Goal: Check status: Check status

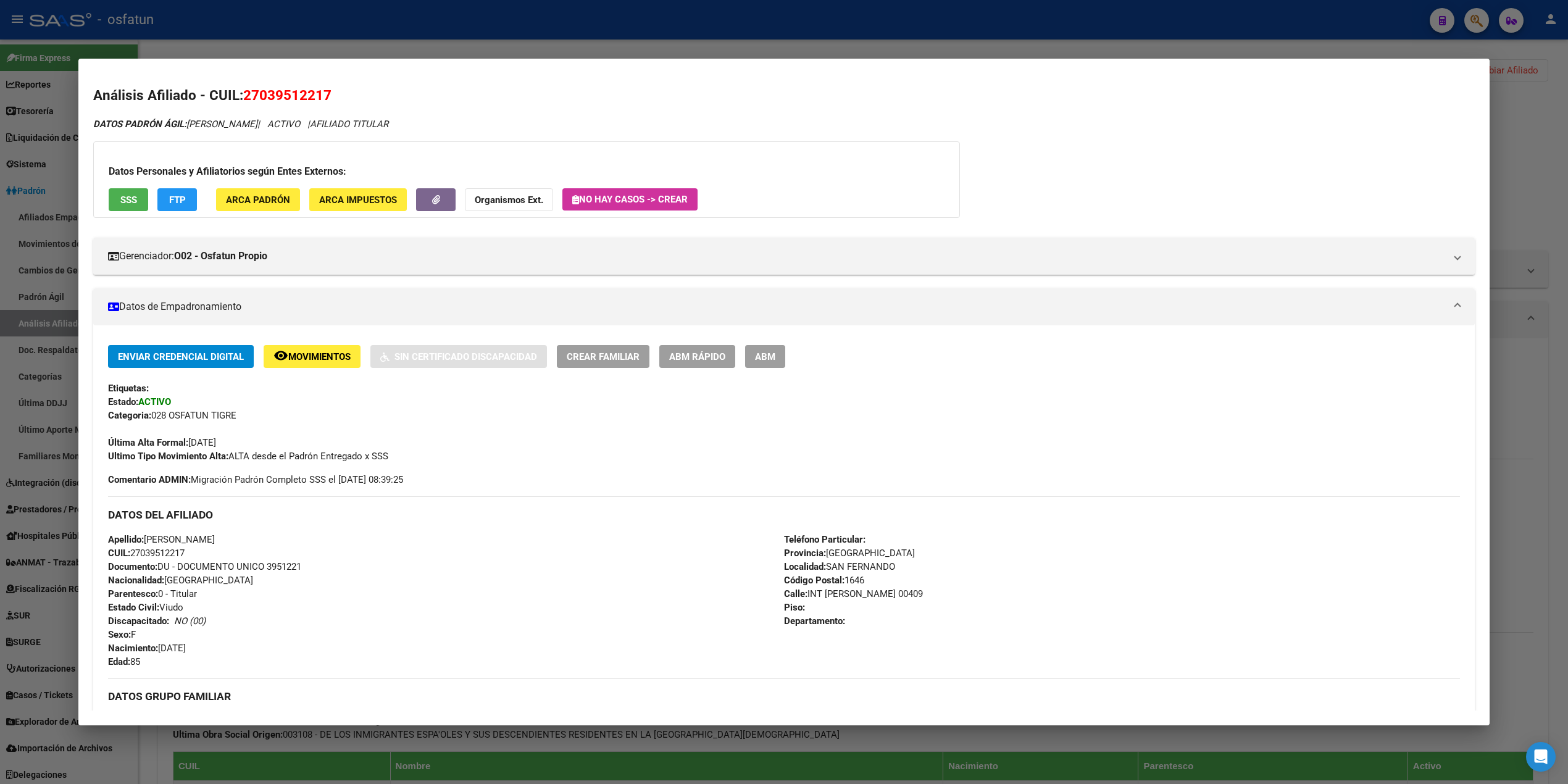
click at [503, 33] on div at bounding box center [784, 392] width 1568 height 784
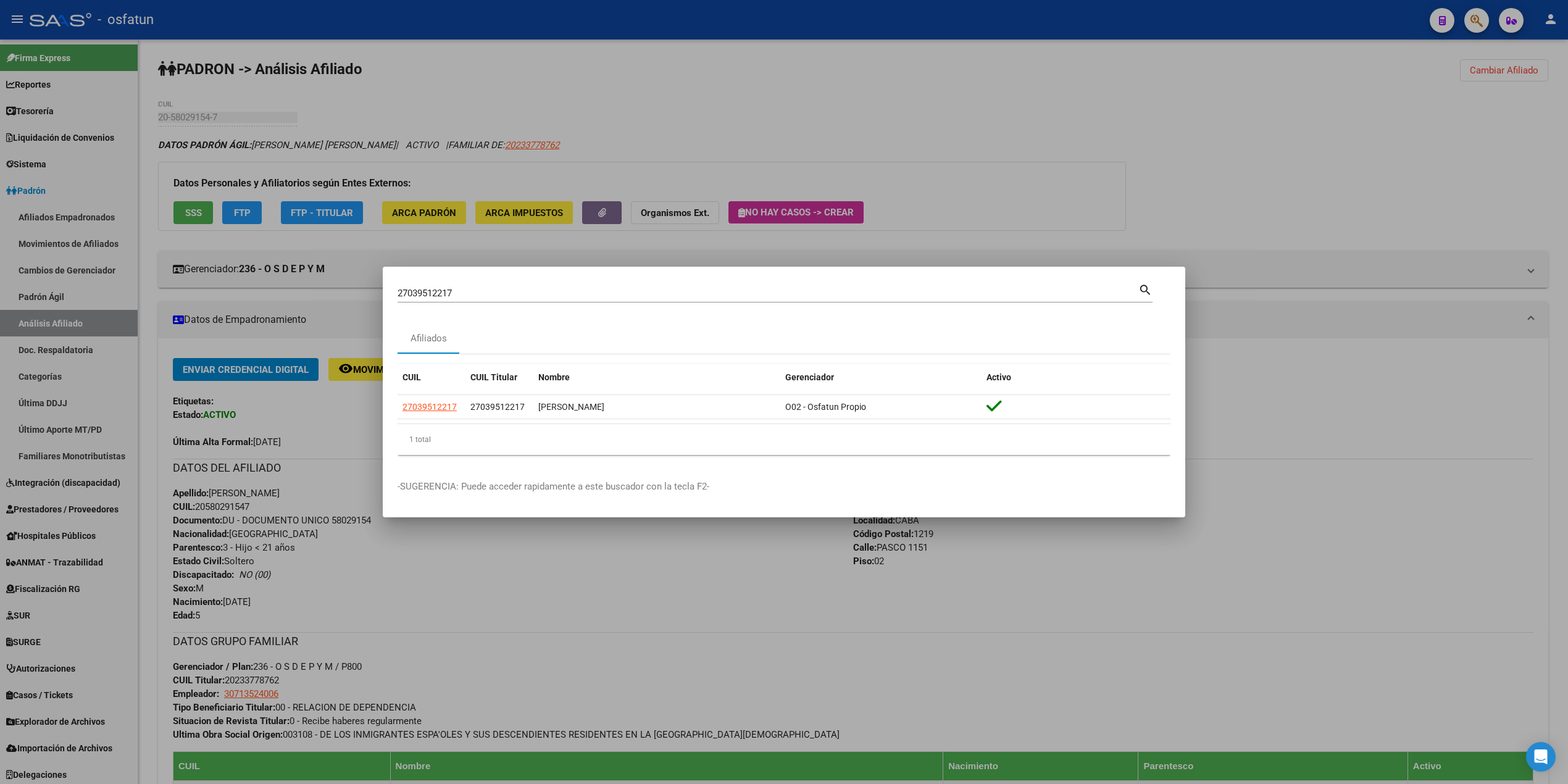
click at [503, 52] on div at bounding box center [784, 392] width 1568 height 784
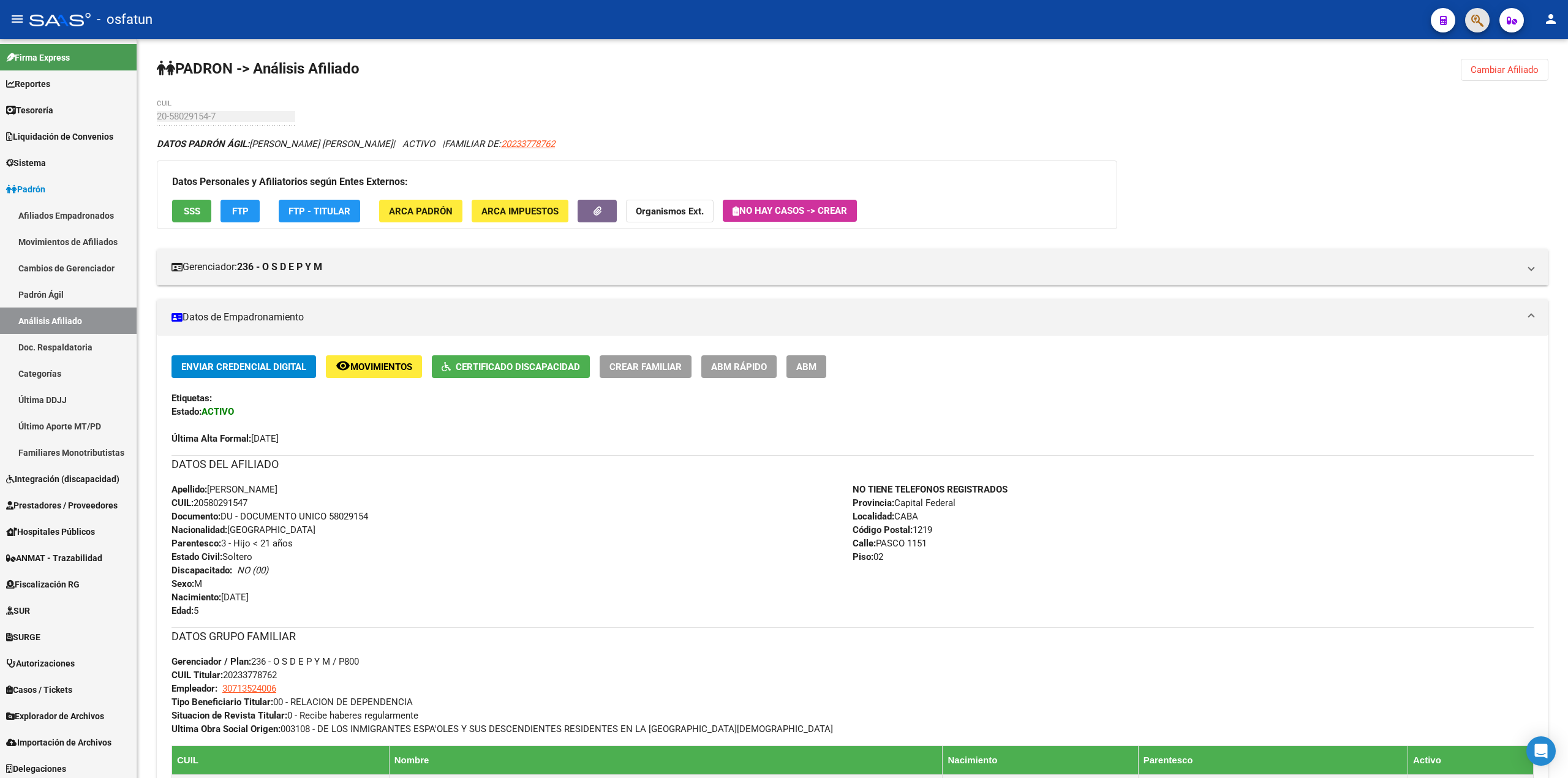
click at [1470, 26] on button "button" at bounding box center [1477, 20] width 25 height 25
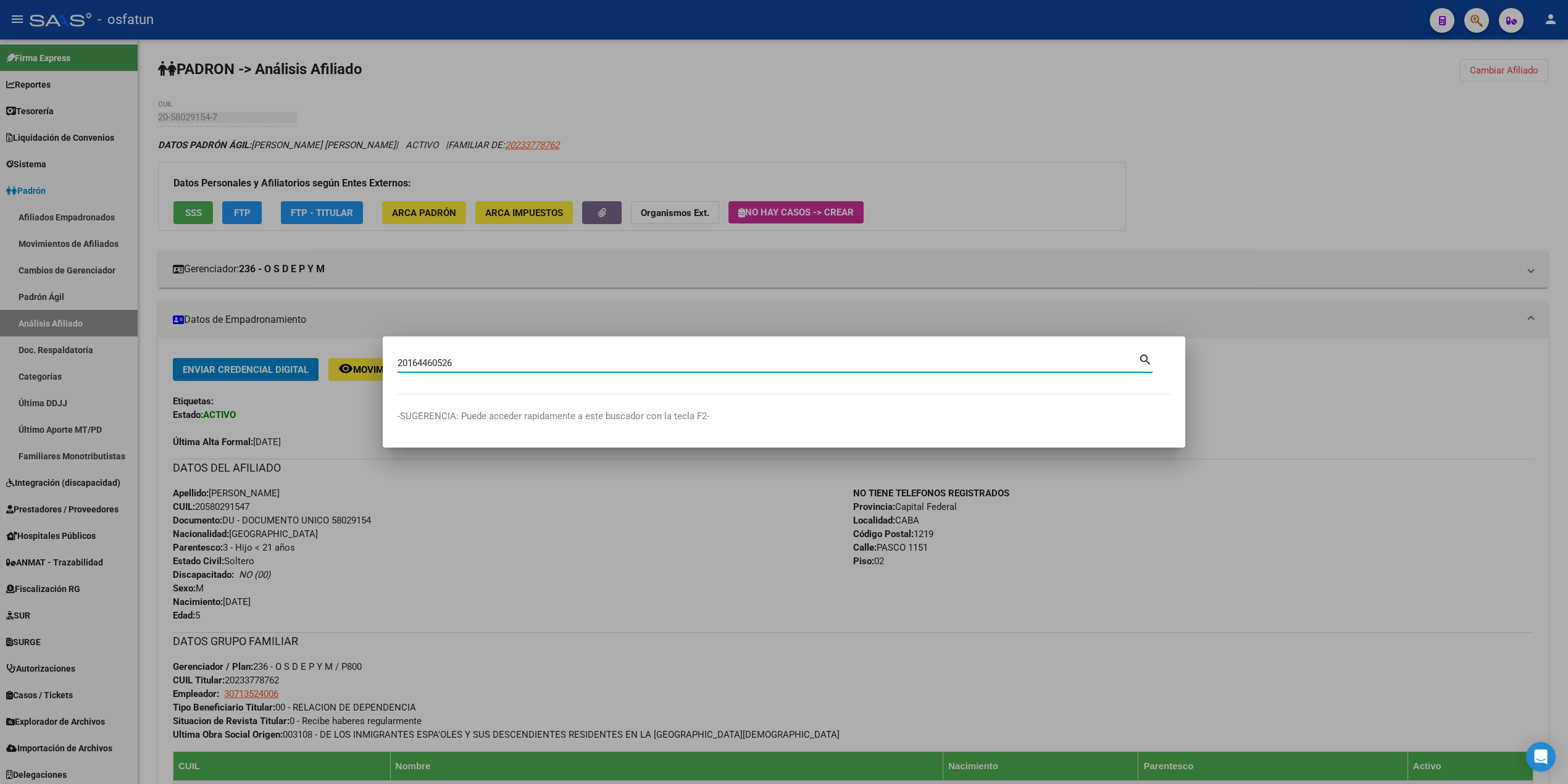
type input "20164460526"
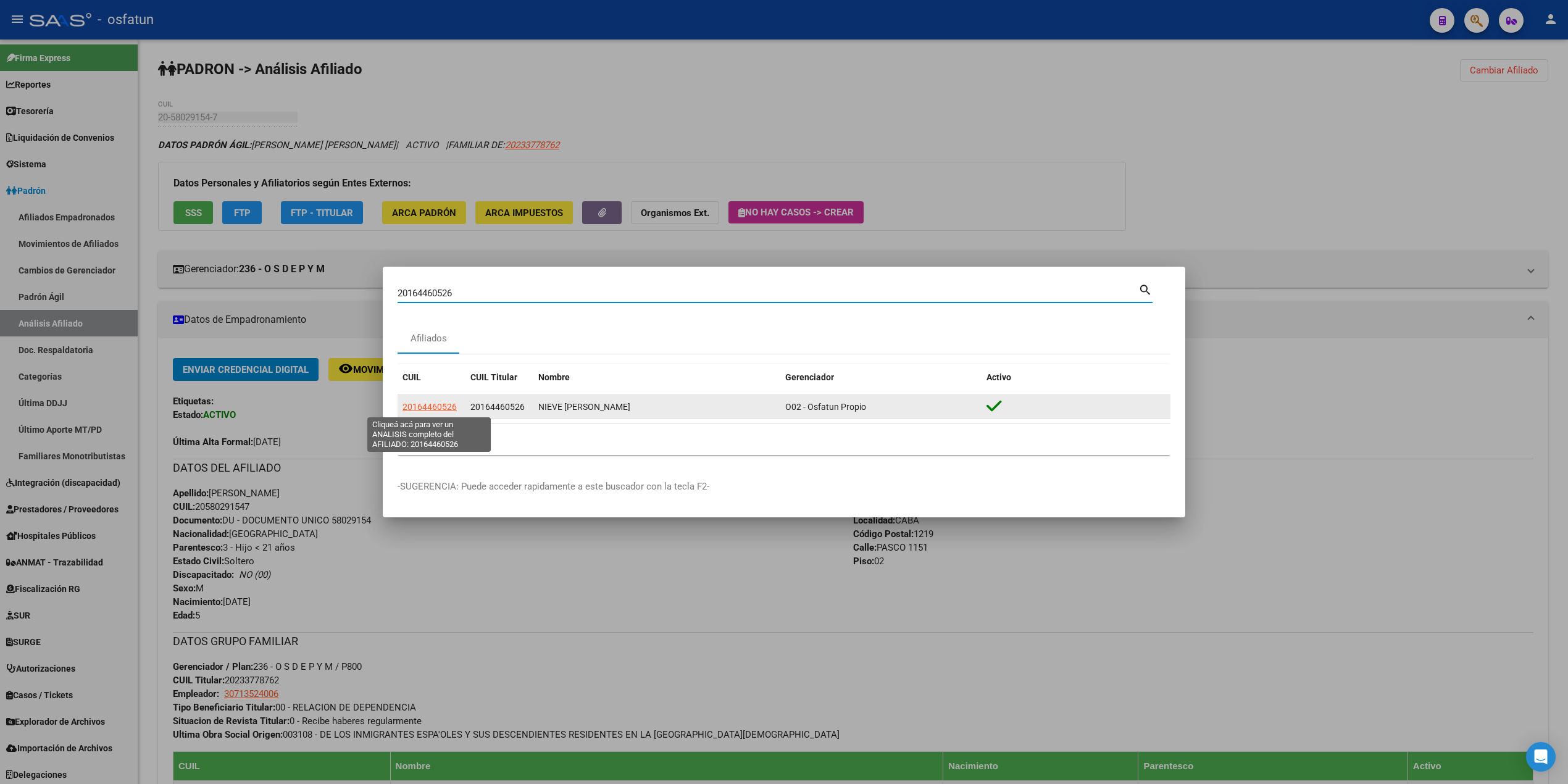
click at [440, 409] on span "20164460526" at bounding box center [430, 407] width 54 height 10
type textarea "20164460526"
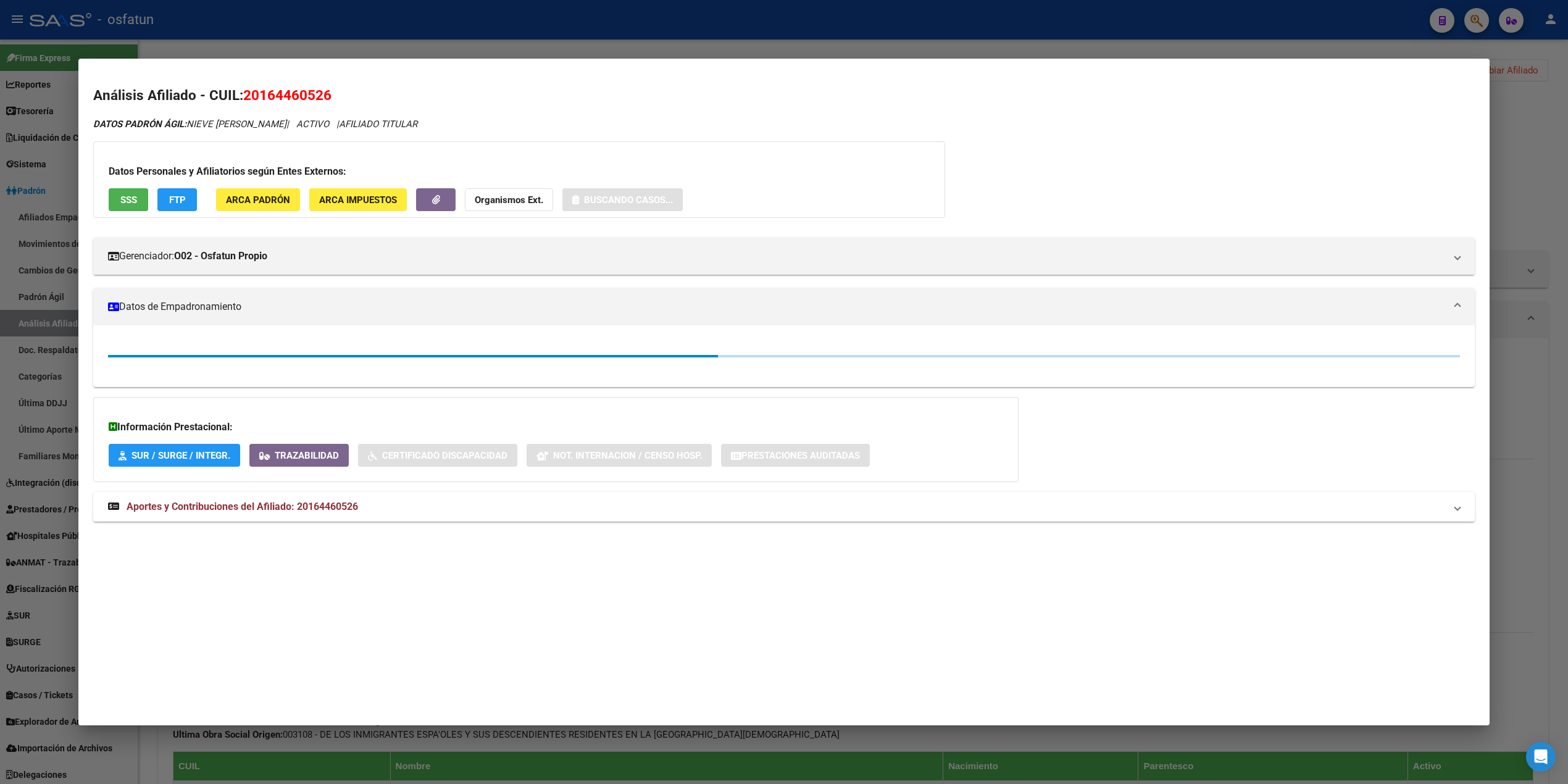
click at [170, 205] on span "FTP" at bounding box center [177, 200] width 16 height 11
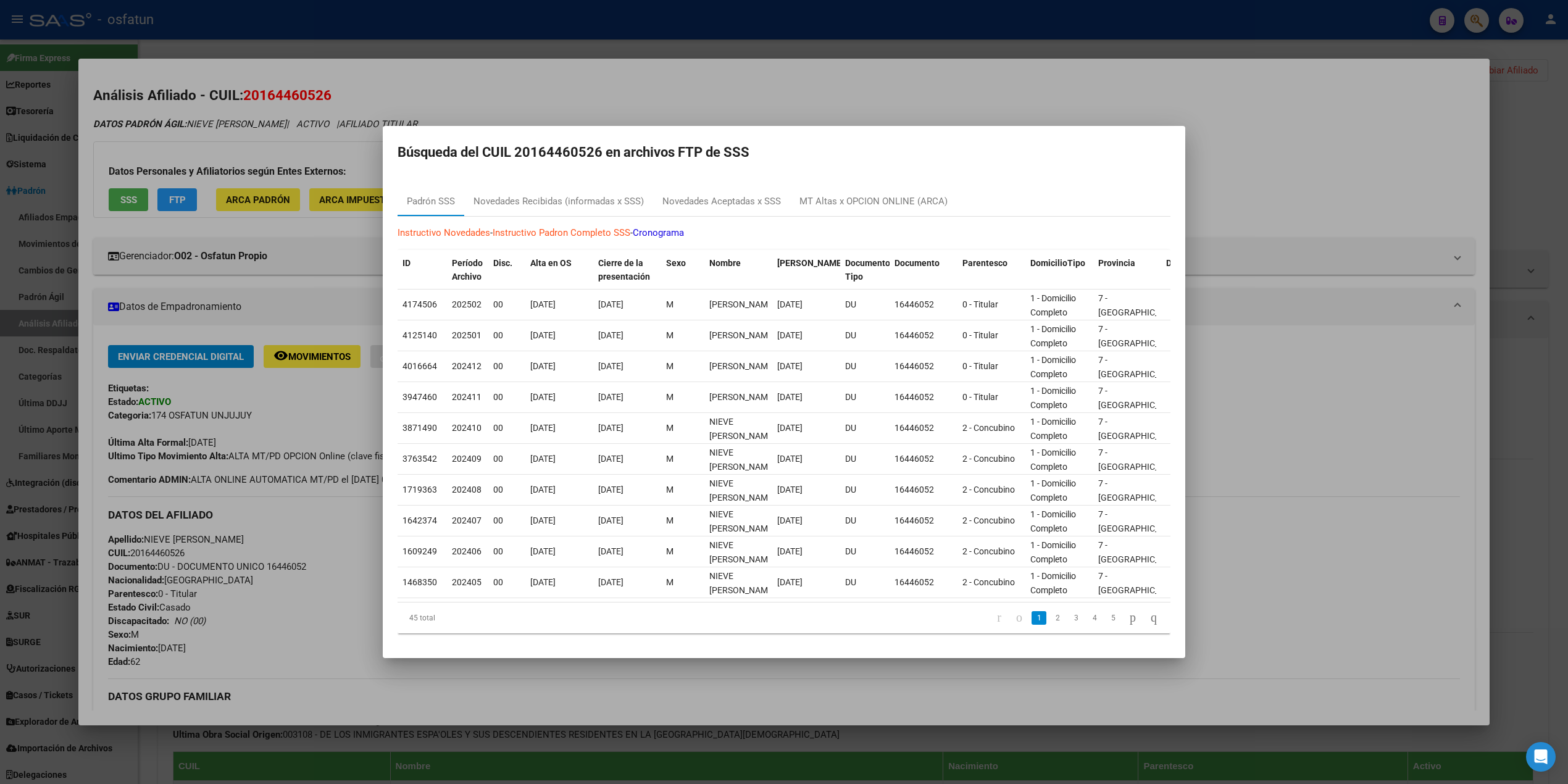
click at [122, 201] on div at bounding box center [784, 392] width 1568 height 784
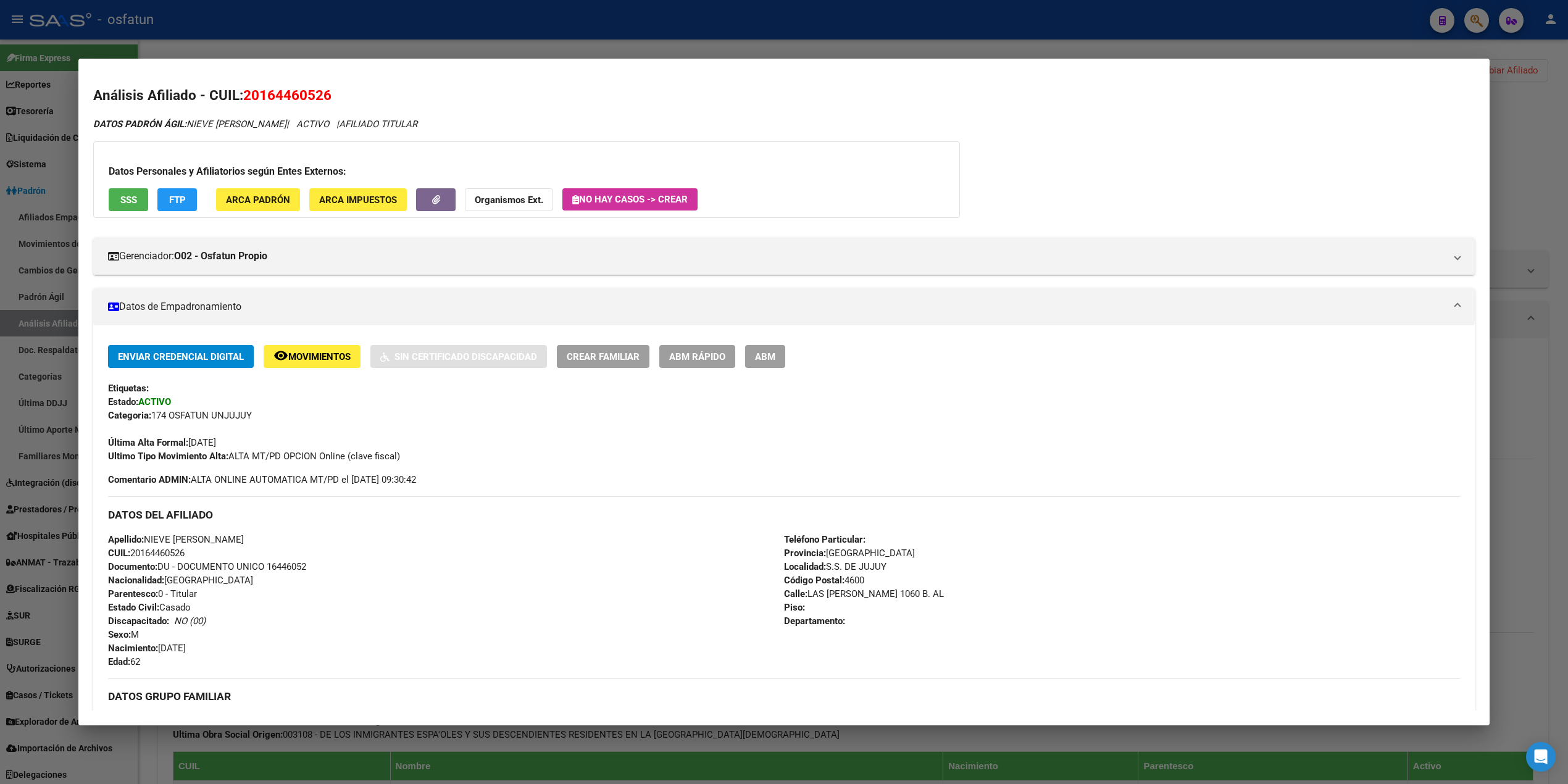
click at [158, 204] on button "FTP" at bounding box center [176, 200] width 39 height 23
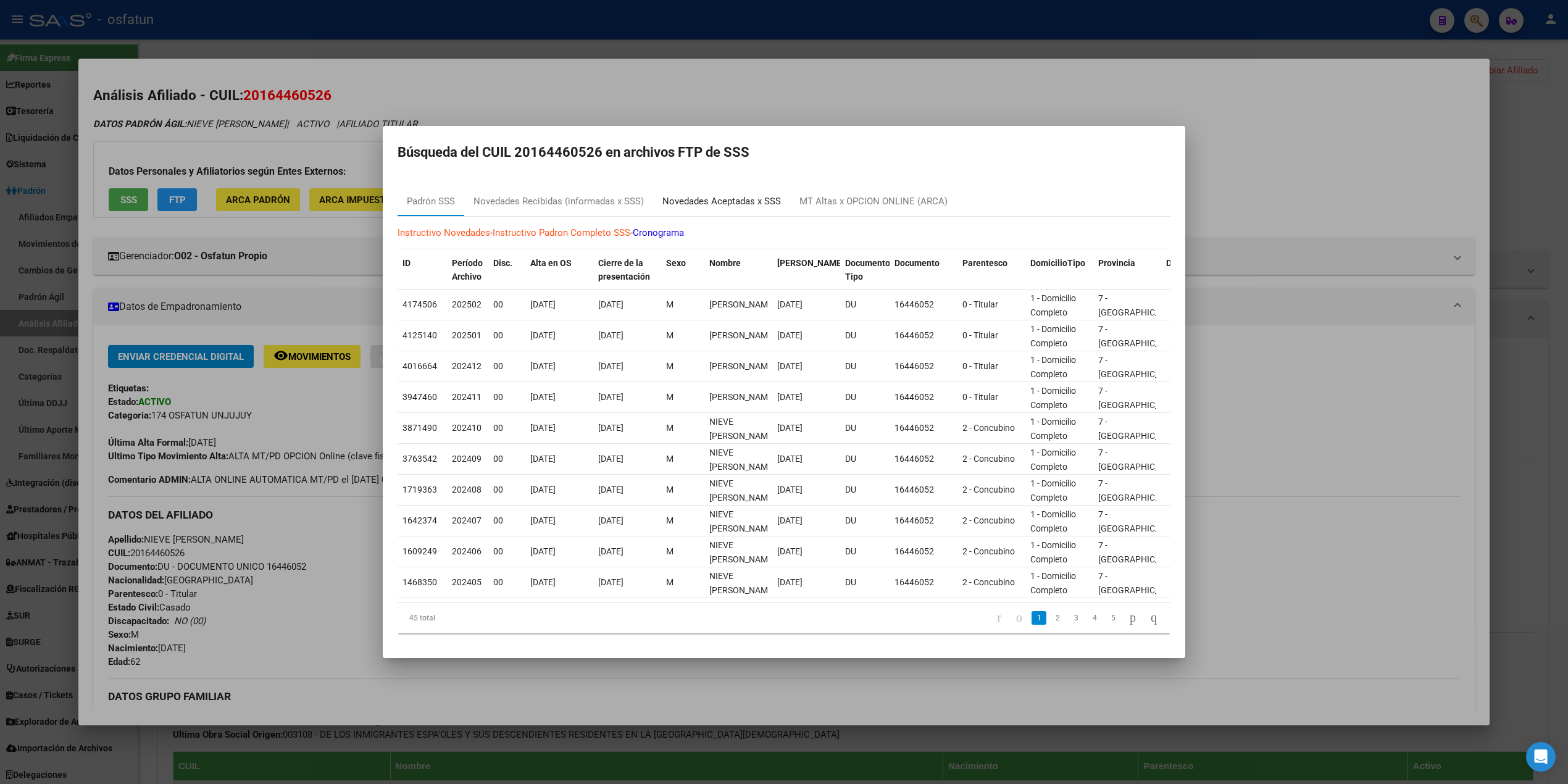
click at [709, 194] on div "Novedades Aceptadas x SSS" at bounding box center [721, 201] width 118 height 14
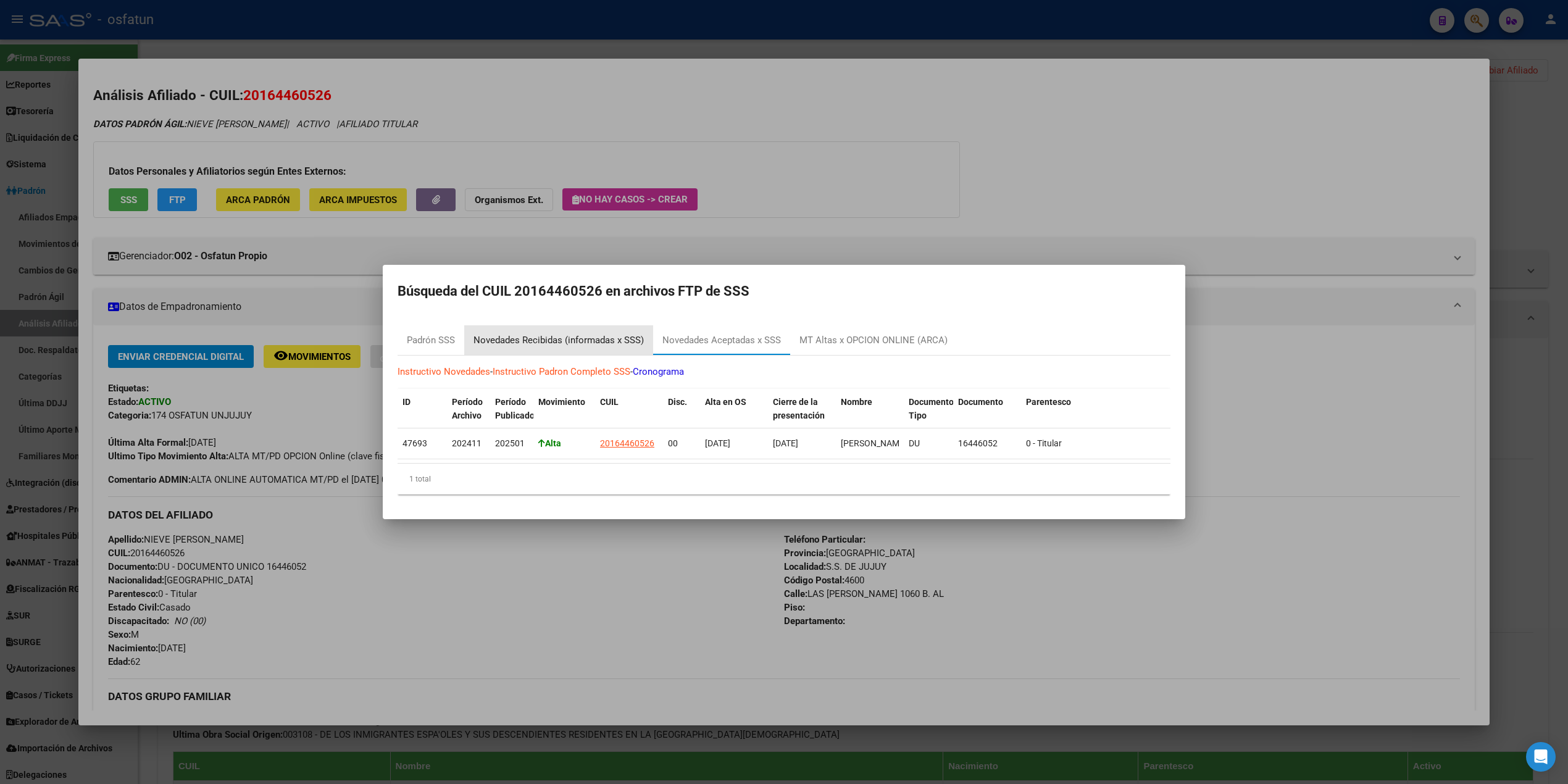
click at [532, 333] on div "Novedades Recibidas (informadas x SSS)" at bounding box center [558, 340] width 171 height 14
